Goal: Check status: Check status

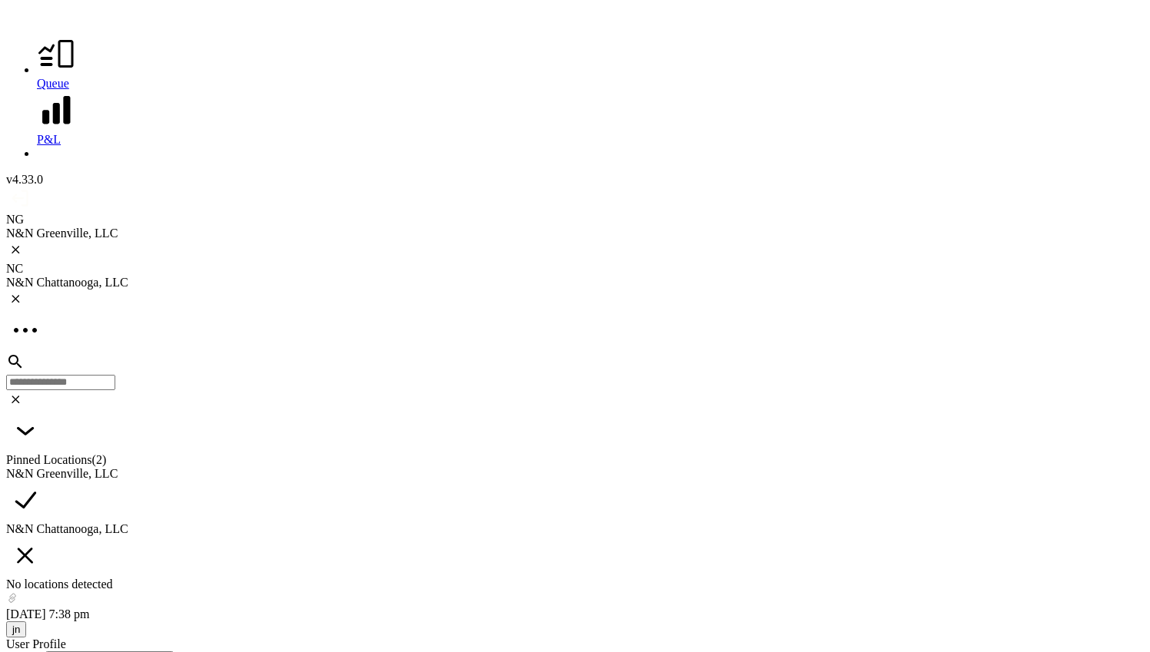
scroll to position [2661, 0]
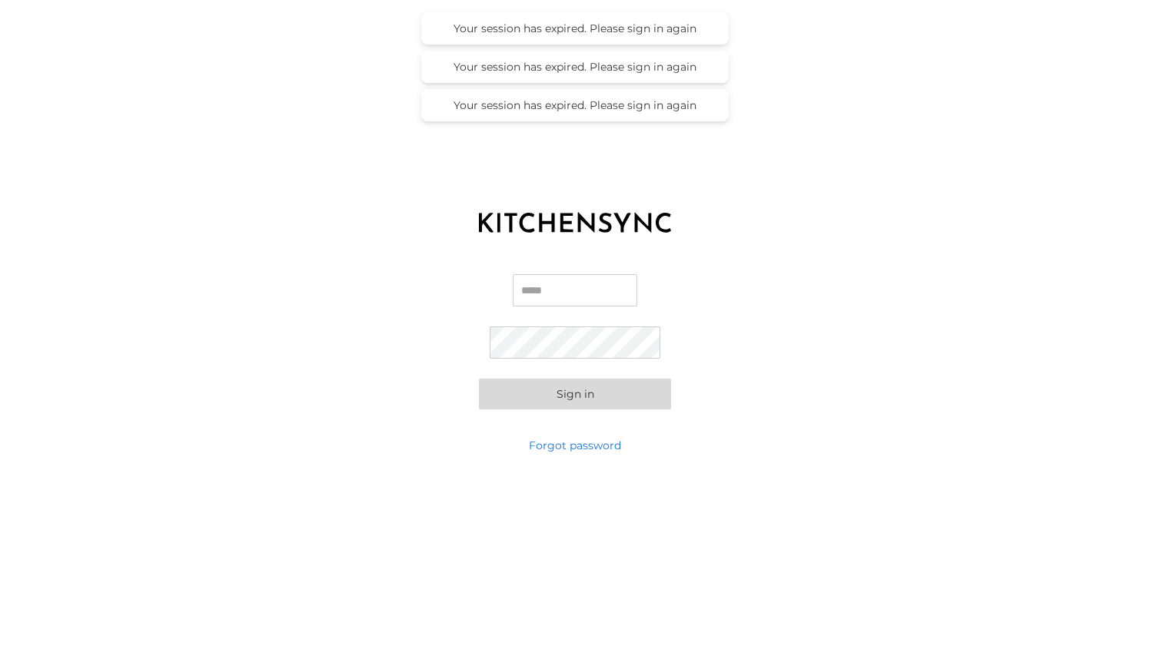
type input "**********"
click at [580, 395] on button "Sign in" at bounding box center [575, 394] width 192 height 31
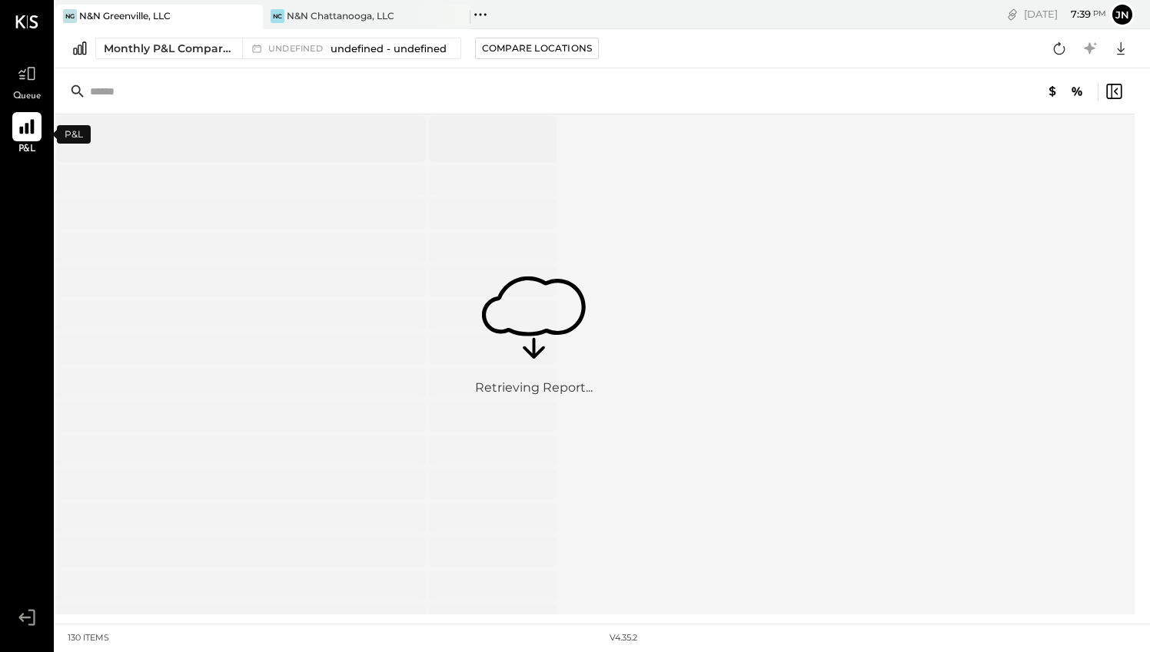
click at [29, 131] on icon at bounding box center [27, 127] width 20 height 20
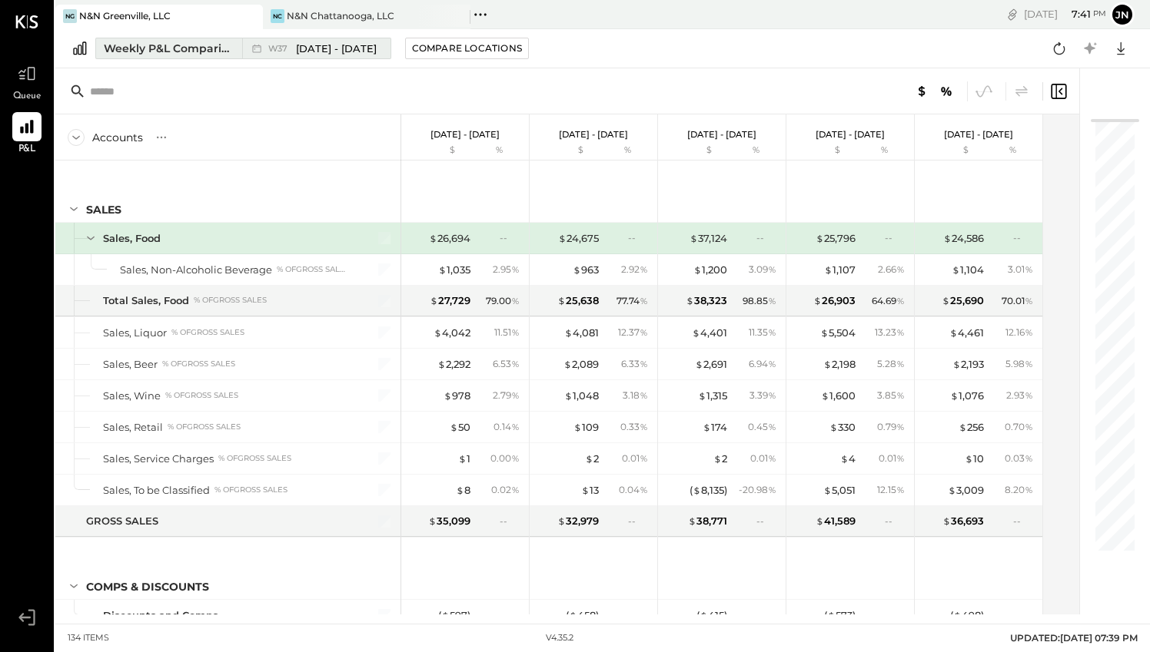
click at [158, 41] on div "Weekly P&L Comparison" at bounding box center [168, 48] width 129 height 15
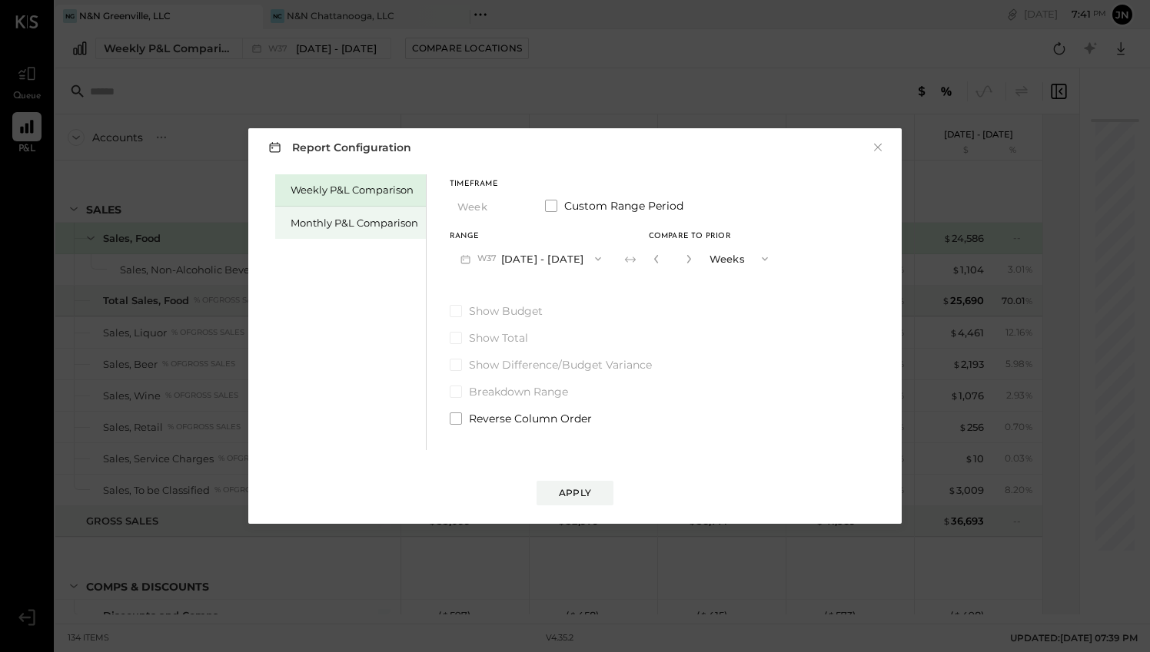
click at [347, 229] on div "Monthly P&L Comparison" at bounding box center [354, 223] width 128 height 15
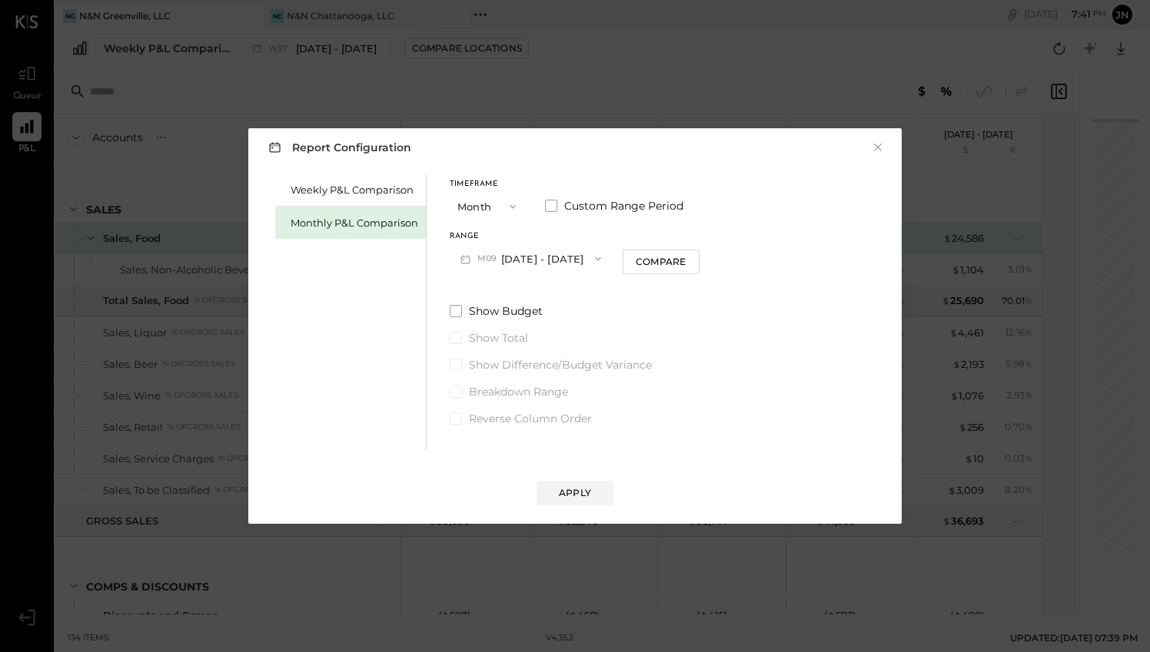
click at [510, 259] on button "M09 Sep 1 - 30, 2025" at bounding box center [531, 258] width 162 height 28
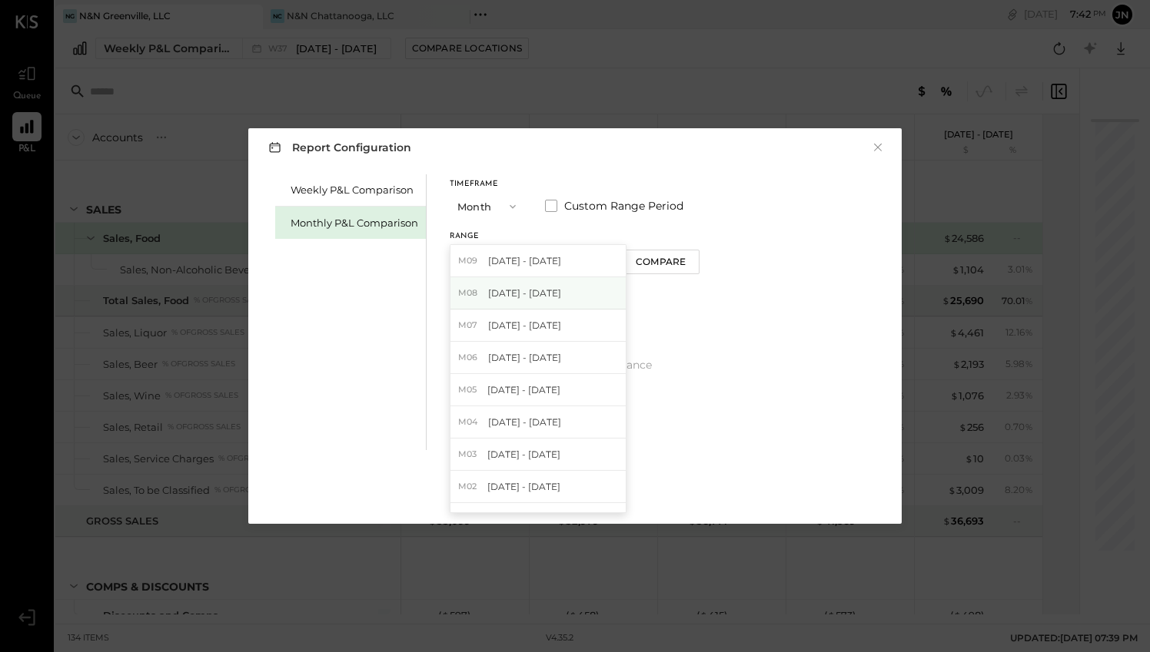
click at [522, 290] on span "[DATE] - [DATE]" at bounding box center [524, 293] width 73 height 13
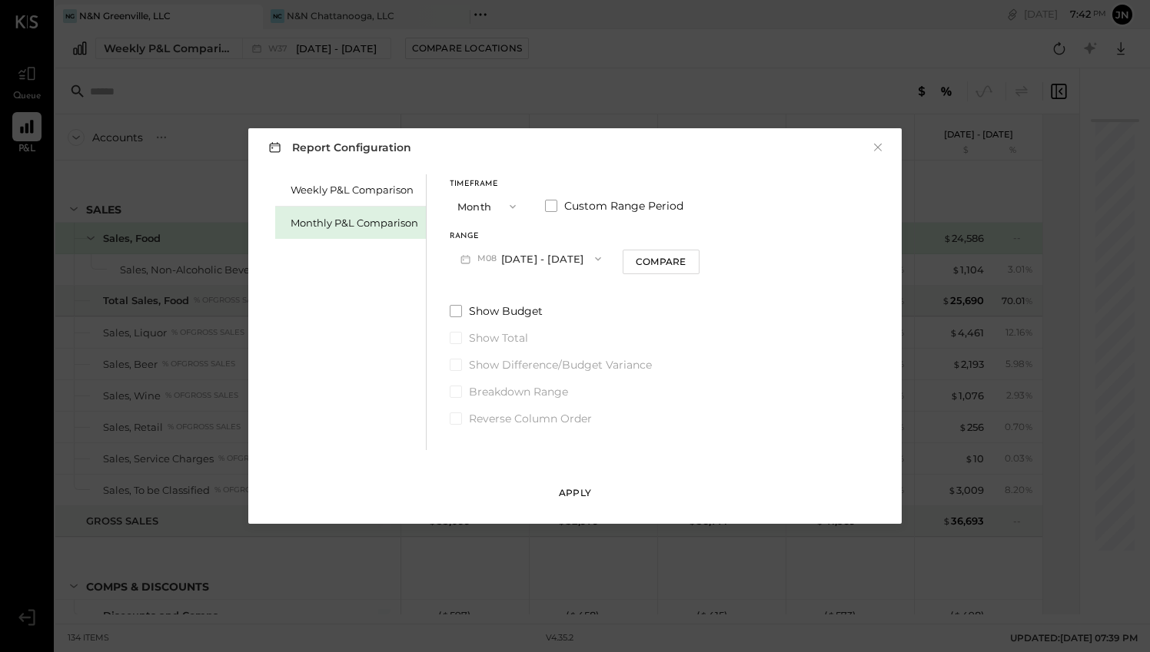
click at [589, 496] on div "Apply" at bounding box center [575, 492] width 32 height 13
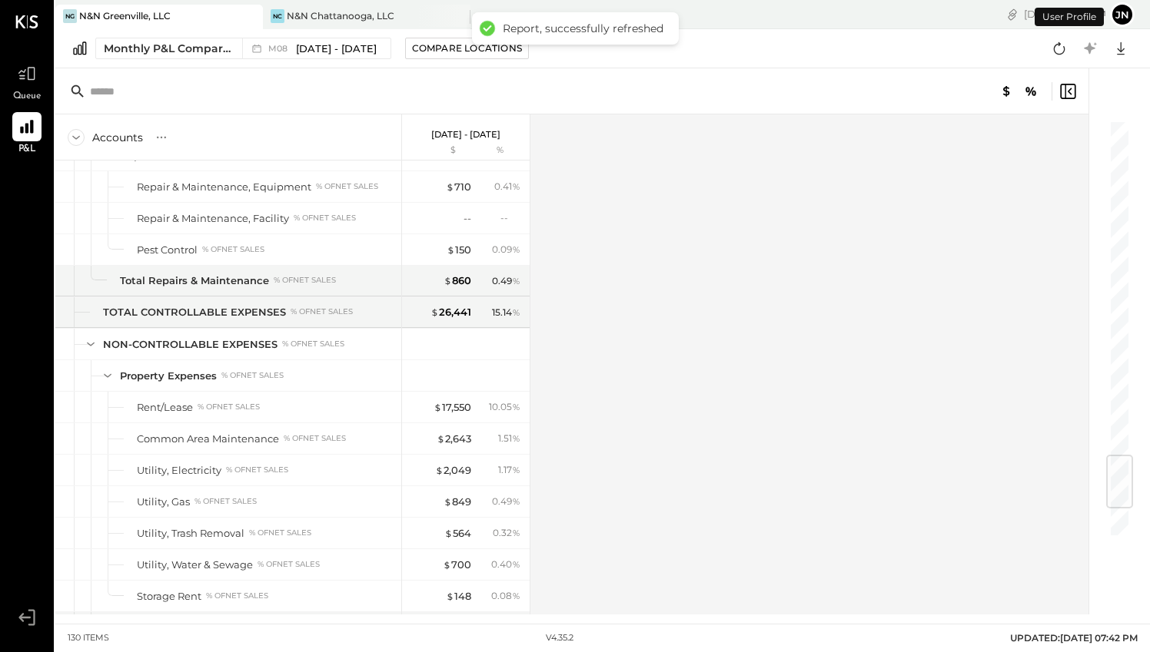
scroll to position [3046, 0]
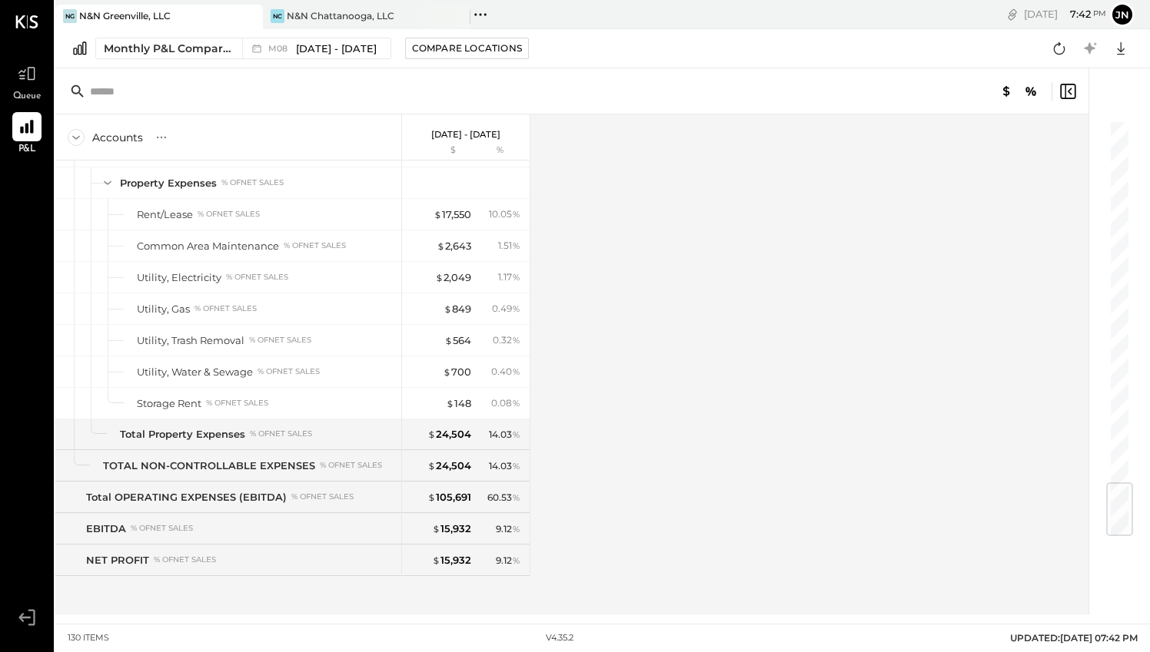
click at [594, 316] on div "Accounts S % GL Aug 1 - 31, 2025 $ % SALES Sales, Food Sales, Non-Alcoholic Bev…" at bounding box center [572, 365] width 1035 height 500
